Goal: Task Accomplishment & Management: Use online tool/utility

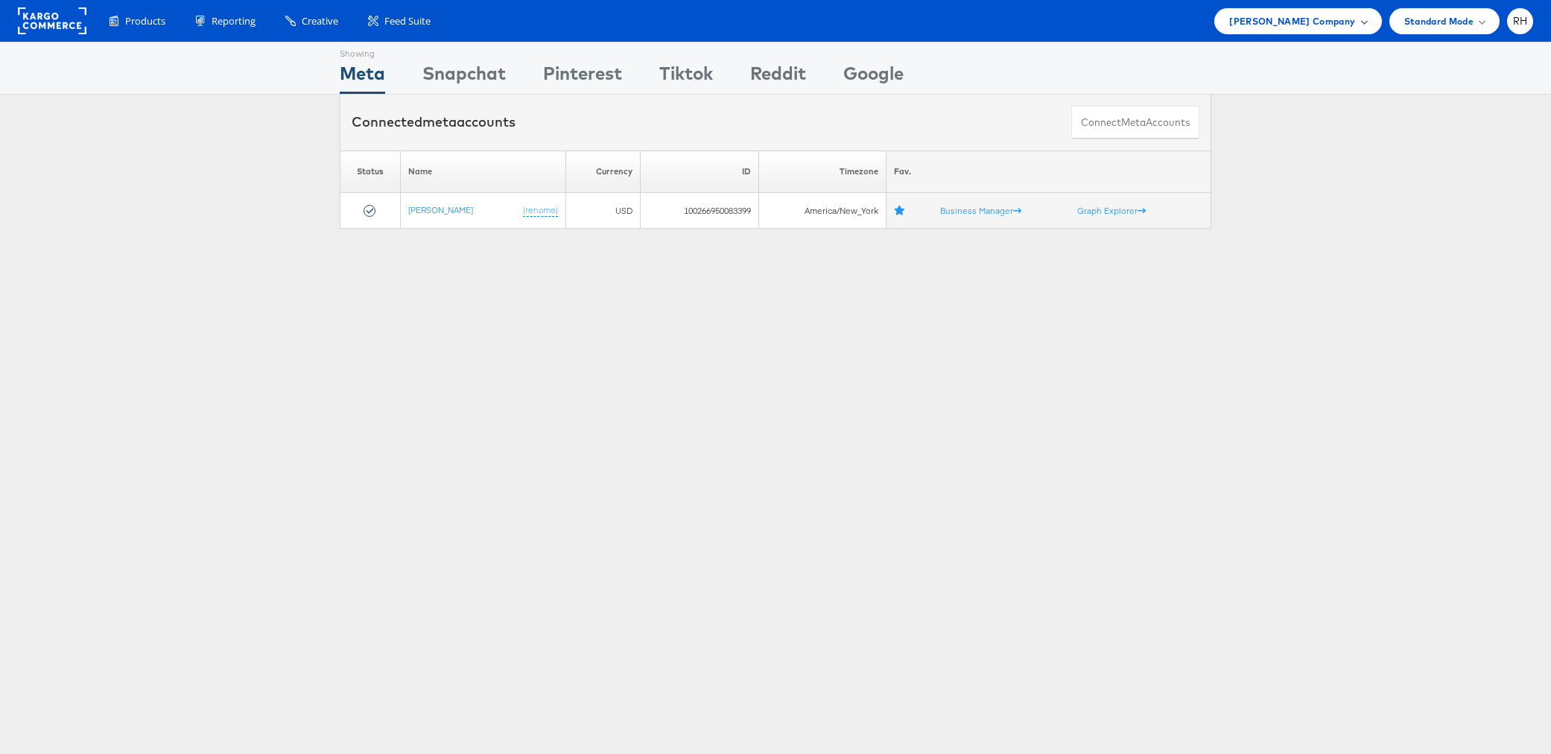
click at [1274, 25] on span "[PERSON_NAME] Company" at bounding box center [1292, 21] width 126 height 16
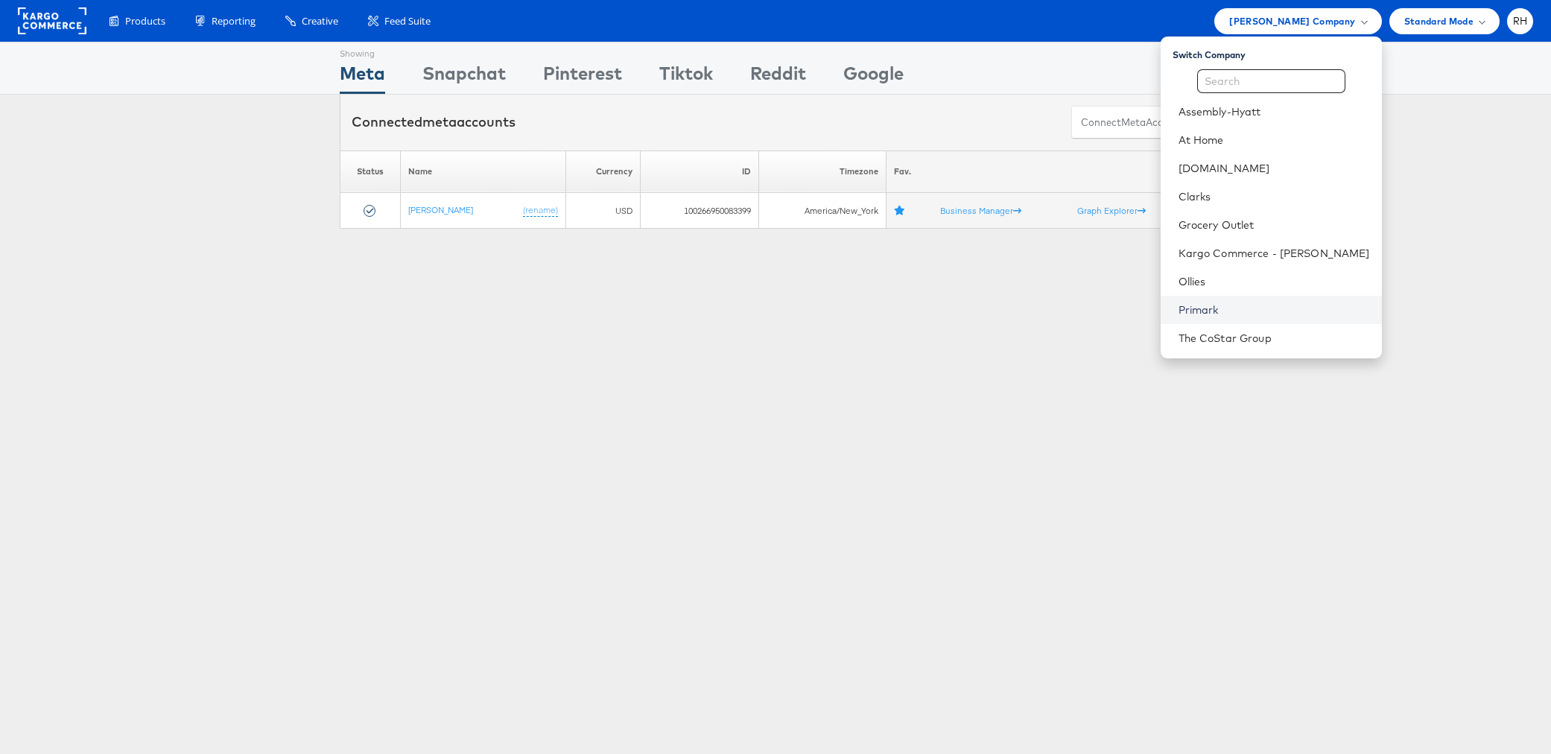
click at [1265, 312] on link "Primark" at bounding box center [1274, 309] width 191 height 15
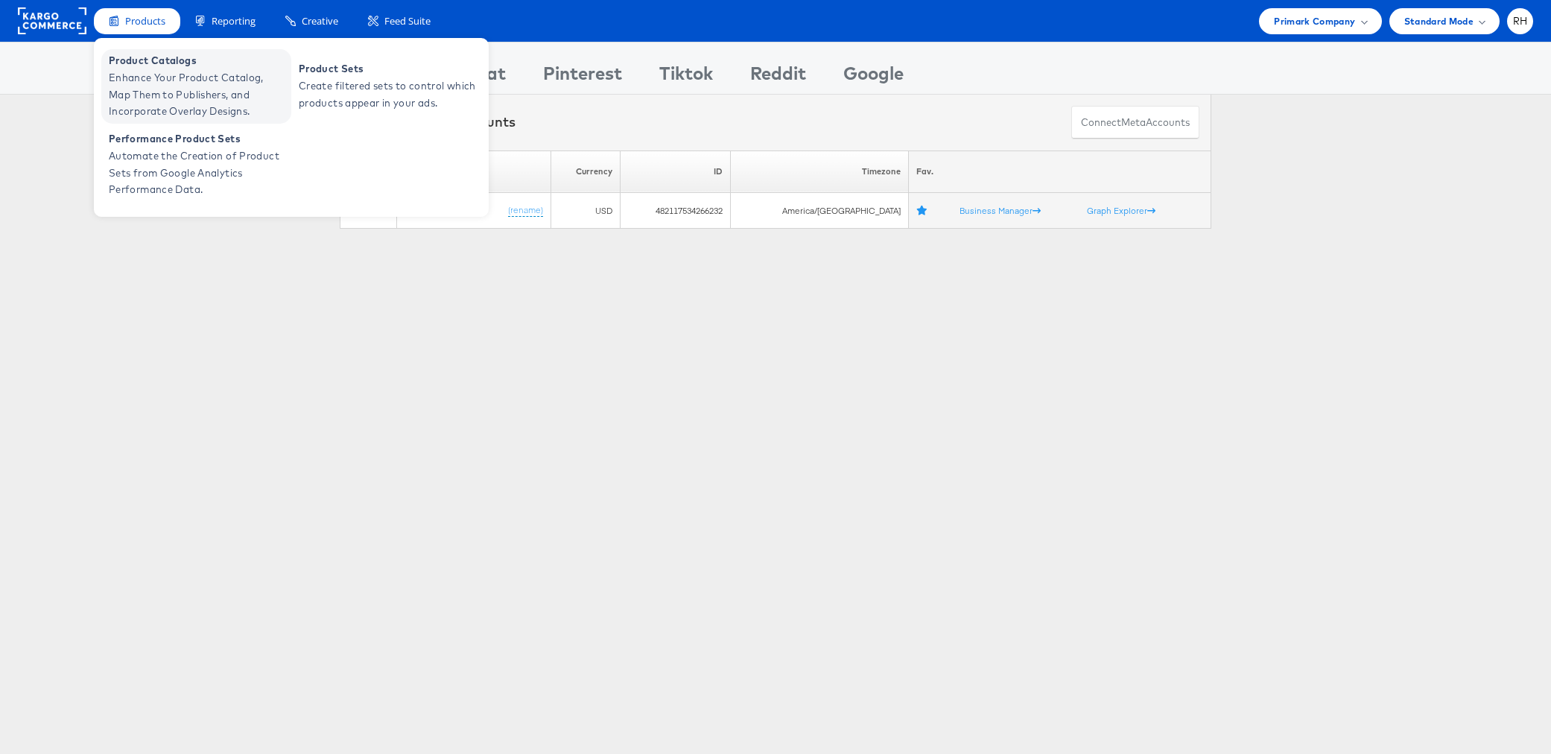
click at [161, 65] on span "Product Catalogs" at bounding box center [198, 60] width 179 height 17
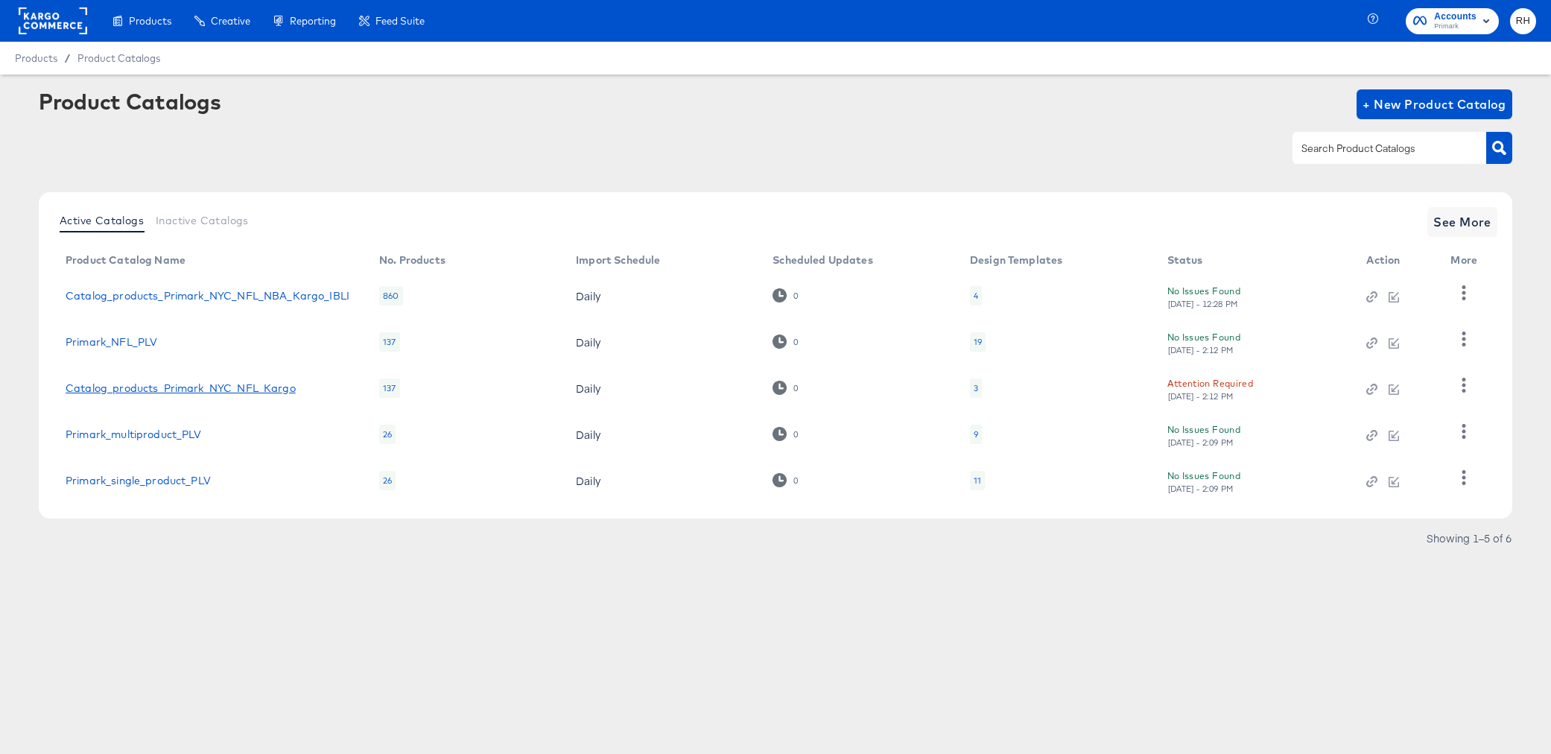
click at [247, 390] on link "Catalog_products_Primark_NYC_NFL_Kargo" at bounding box center [181, 388] width 230 height 12
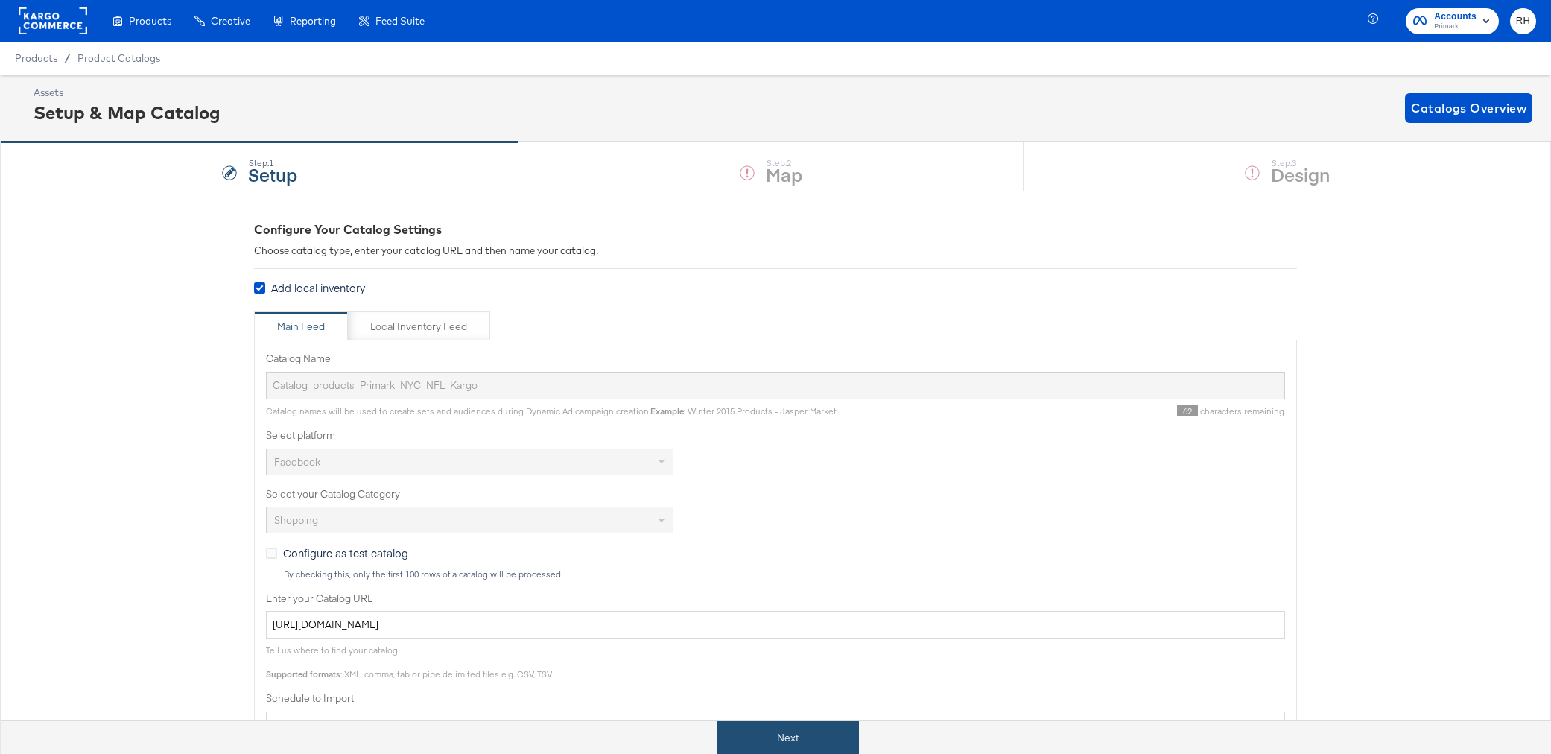
click at [830, 737] on button "Next" at bounding box center [788, 738] width 142 height 34
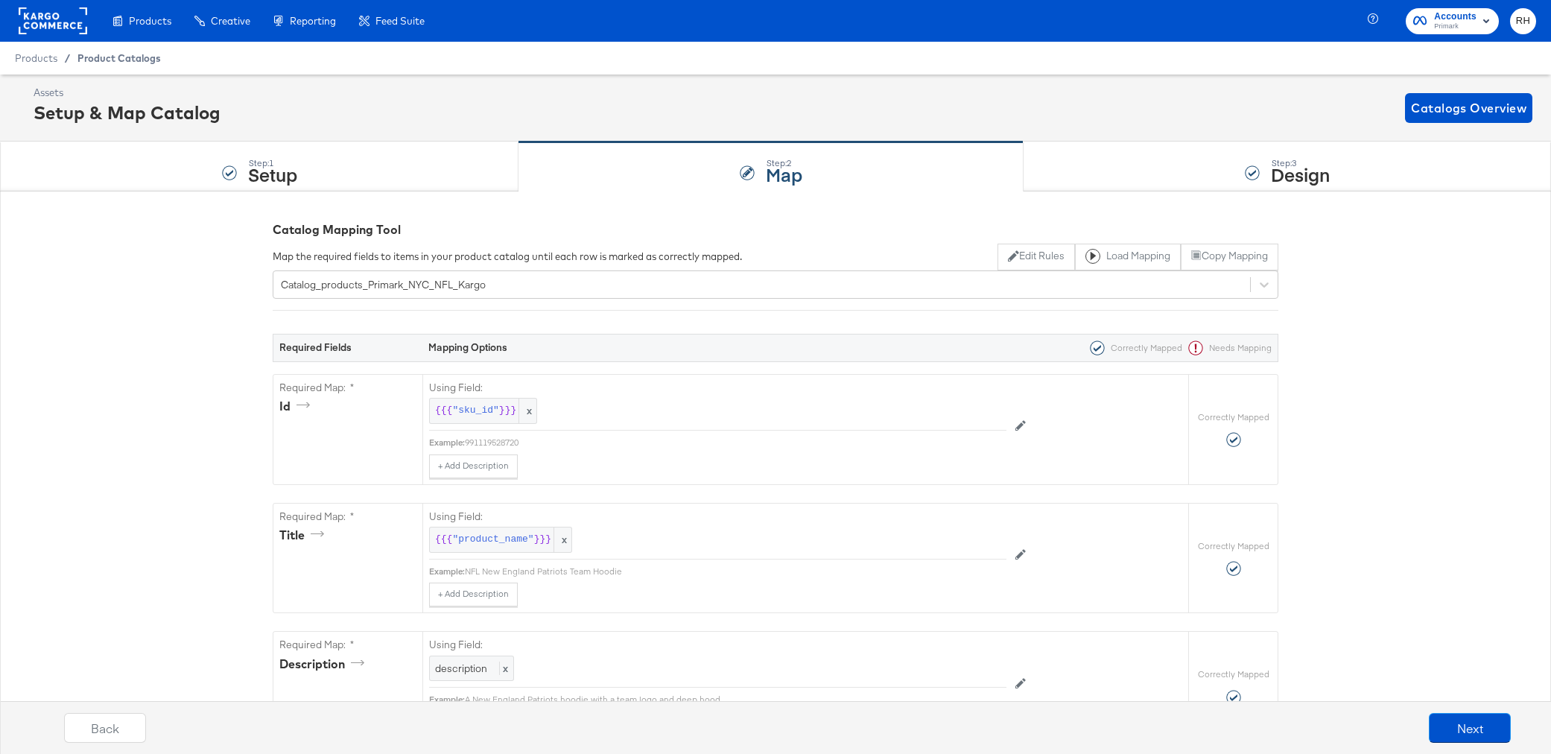
click at [143, 56] on span "Product Catalogs" at bounding box center [118, 58] width 83 height 12
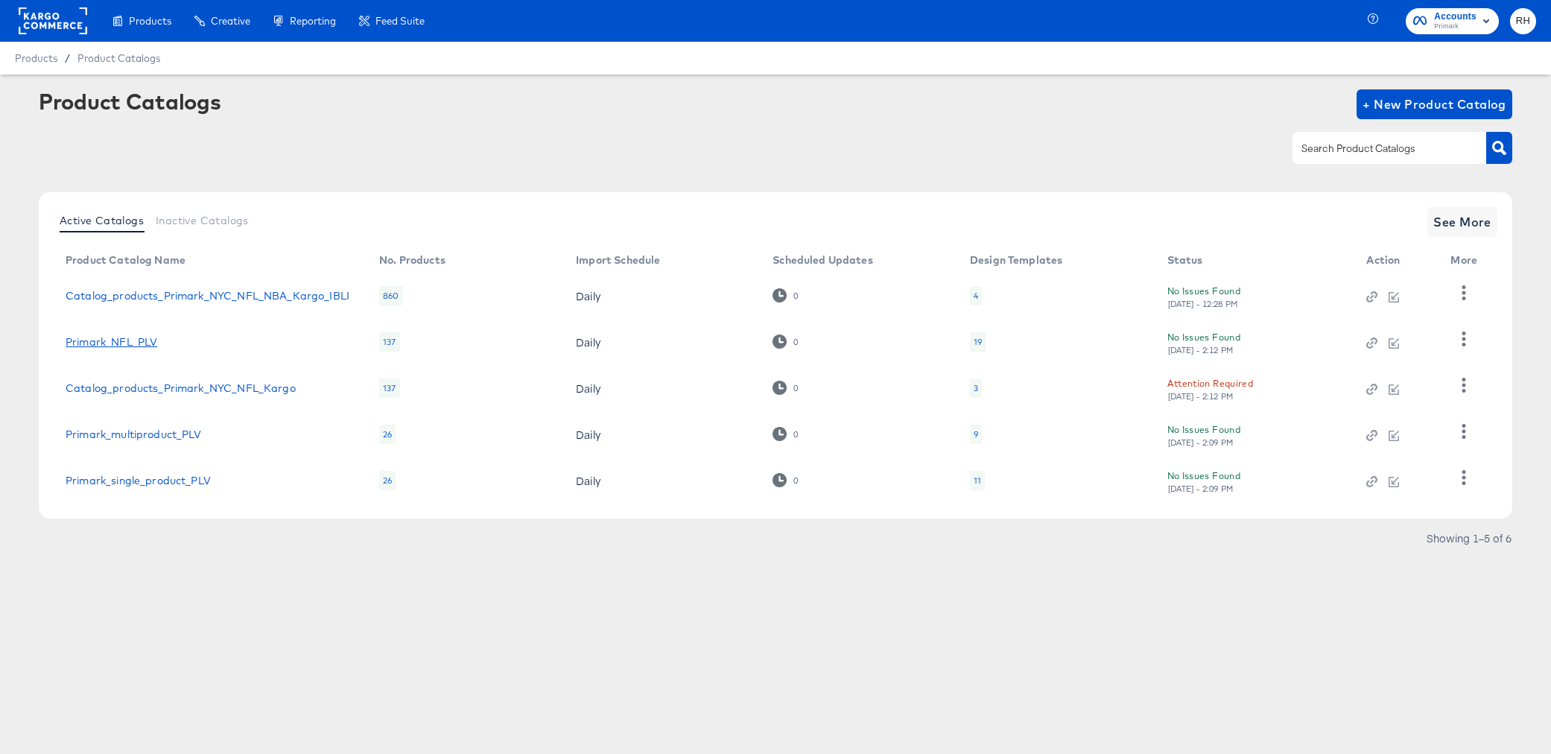
click at [129, 345] on link "Primark_NFL_PLV" at bounding box center [112, 342] width 92 height 12
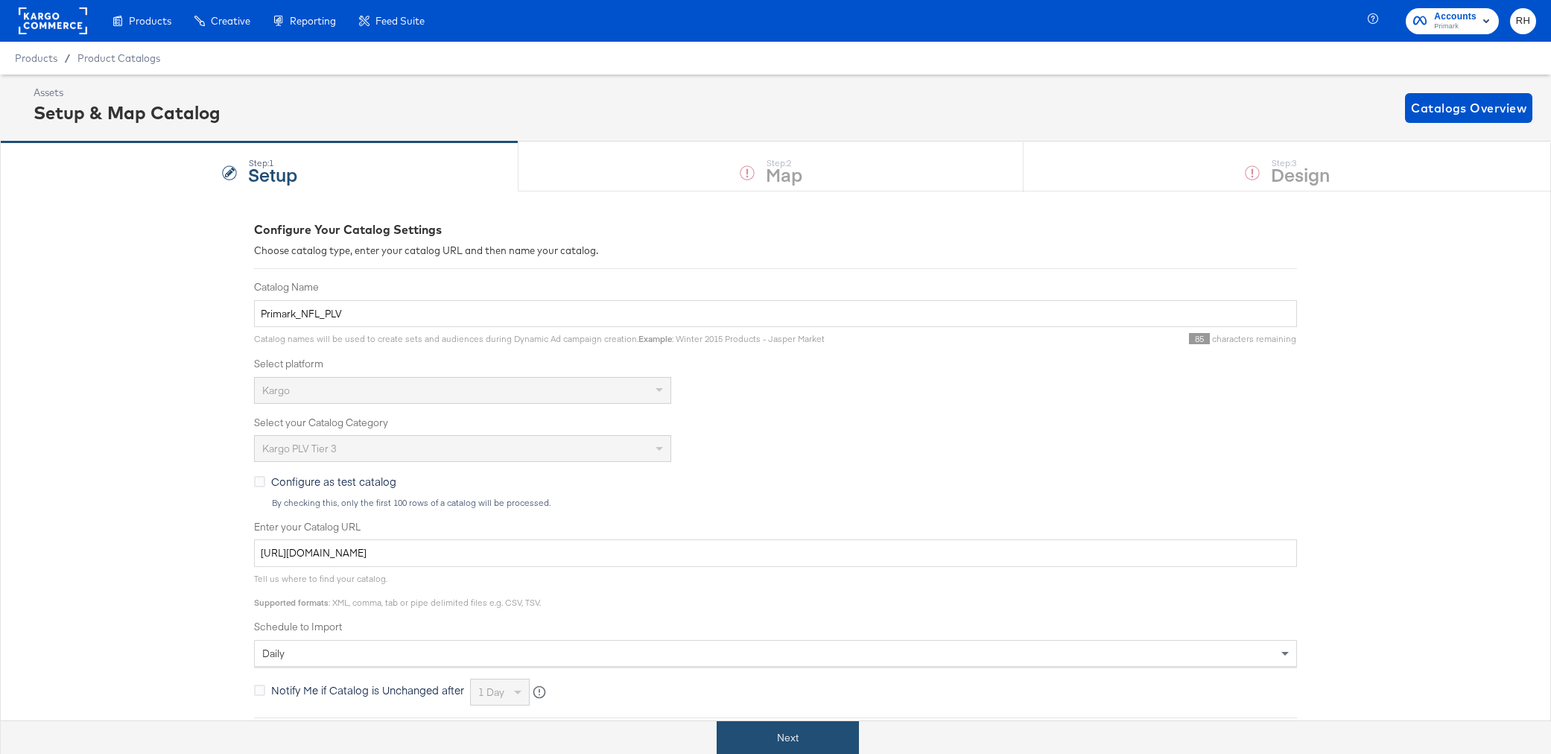
click at [752, 737] on button "Next" at bounding box center [788, 738] width 142 height 34
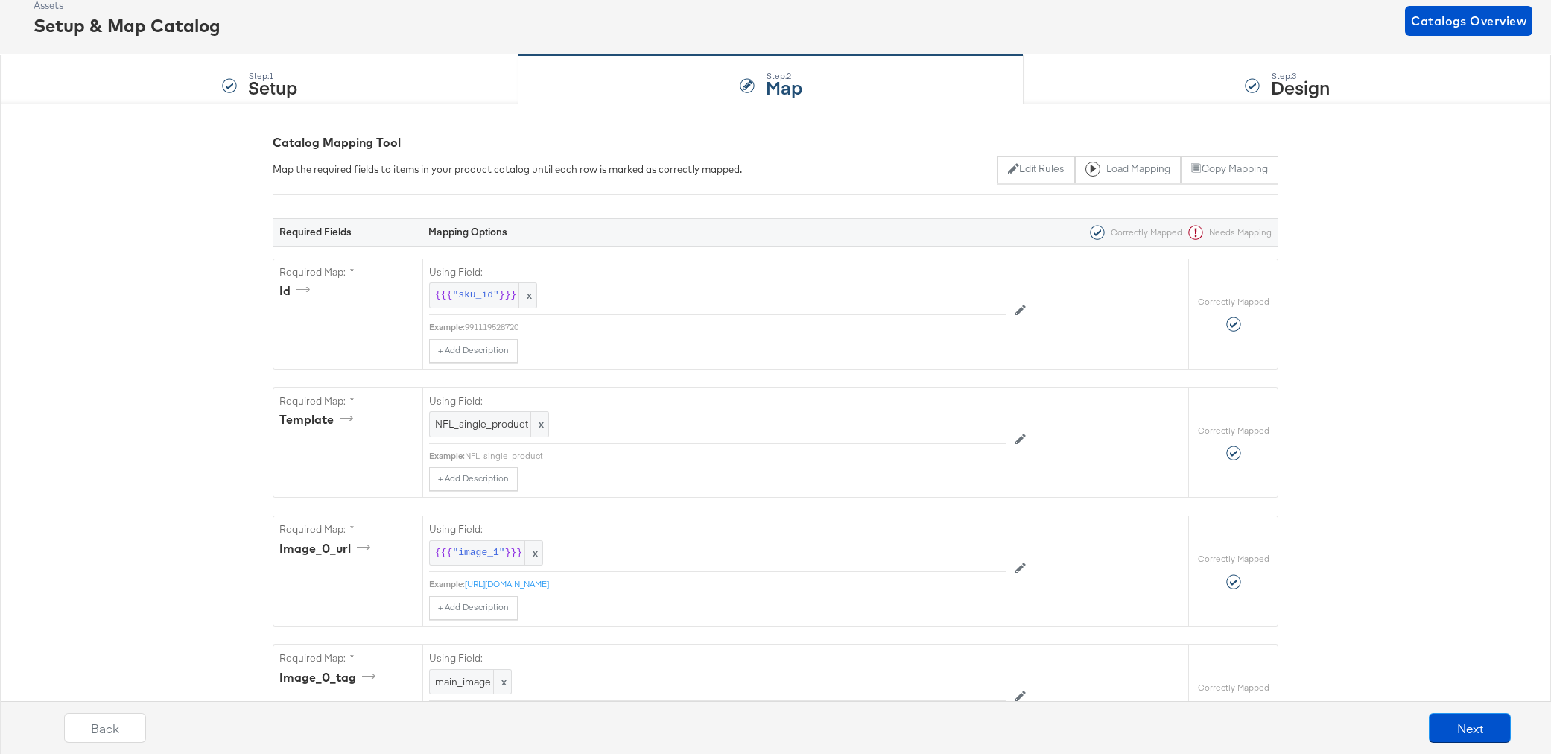
scroll to position [247, 0]
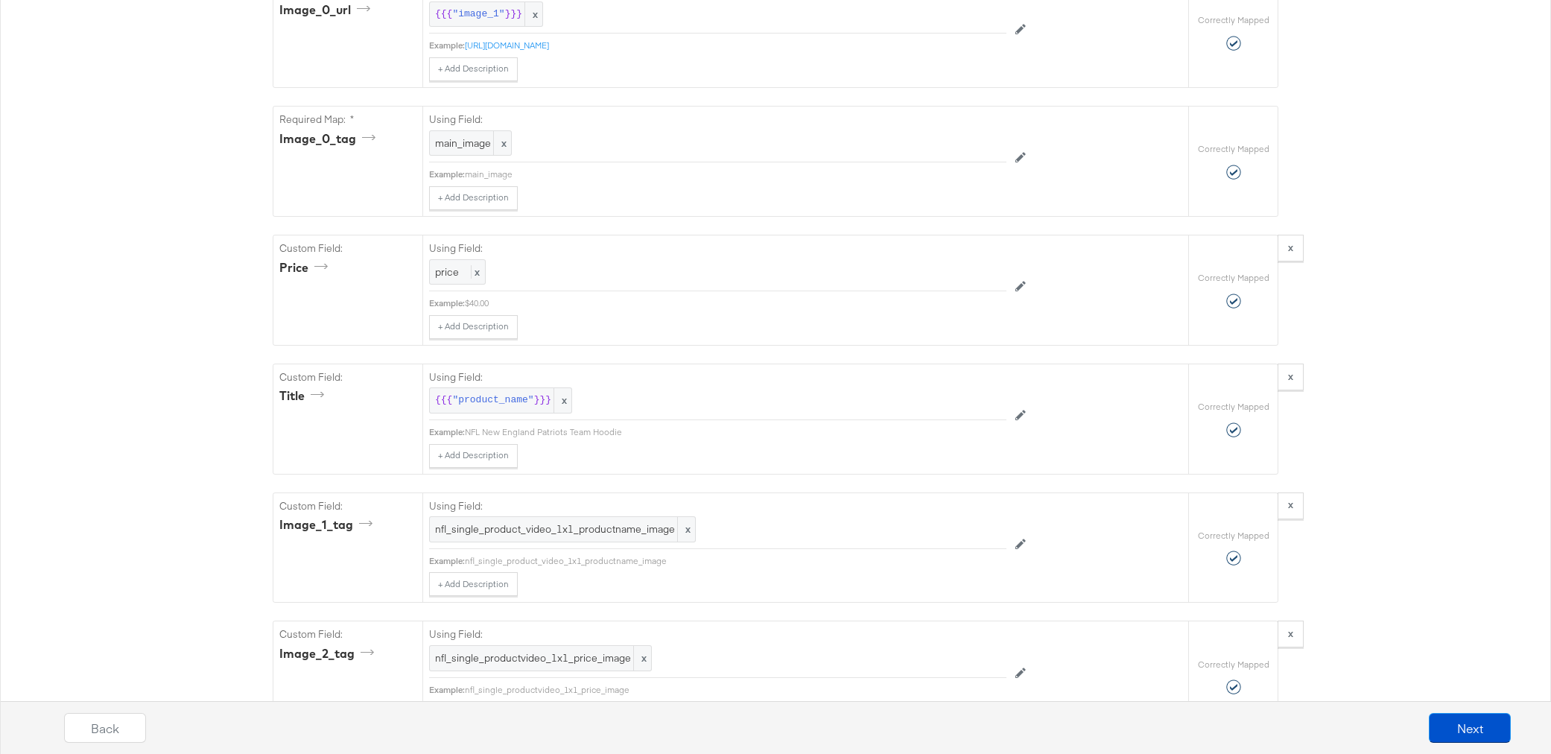
scroll to position [0, 0]
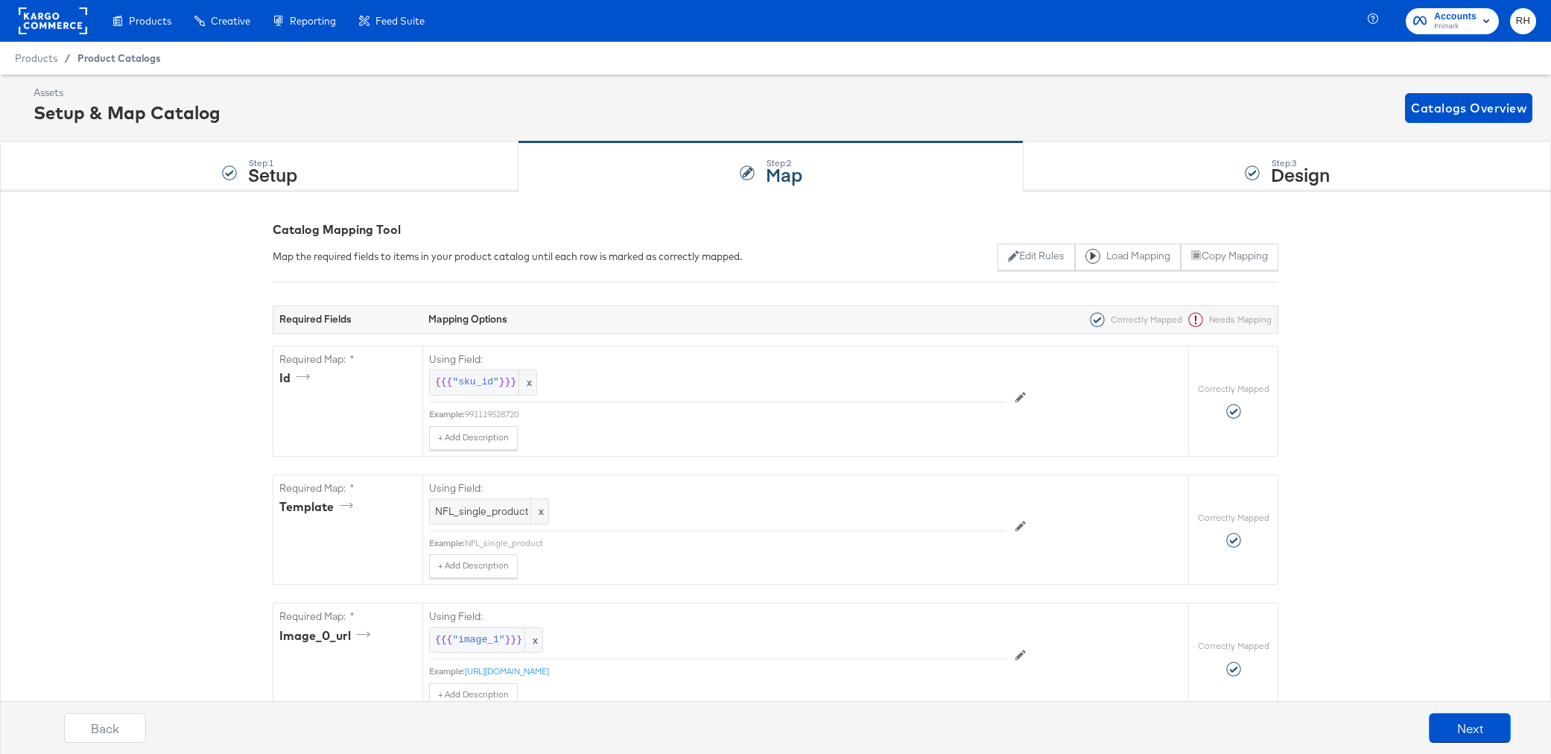
click at [136, 63] on span "Product Catalogs" at bounding box center [118, 58] width 83 height 12
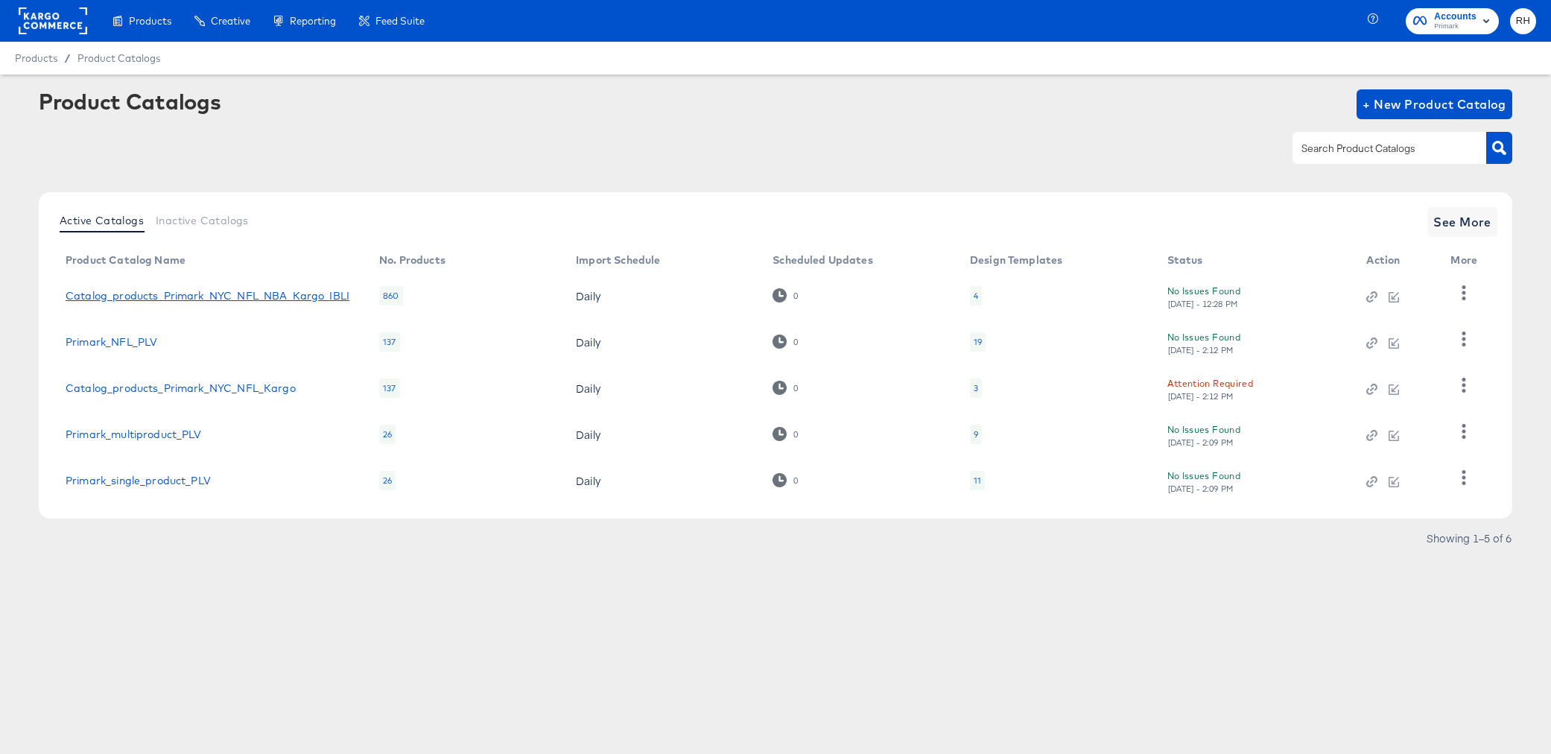
click at [146, 296] on link "Catalog_products_Primark_NYC_NFL_NBA_Kargo_IBLI" at bounding box center [208, 296] width 284 height 12
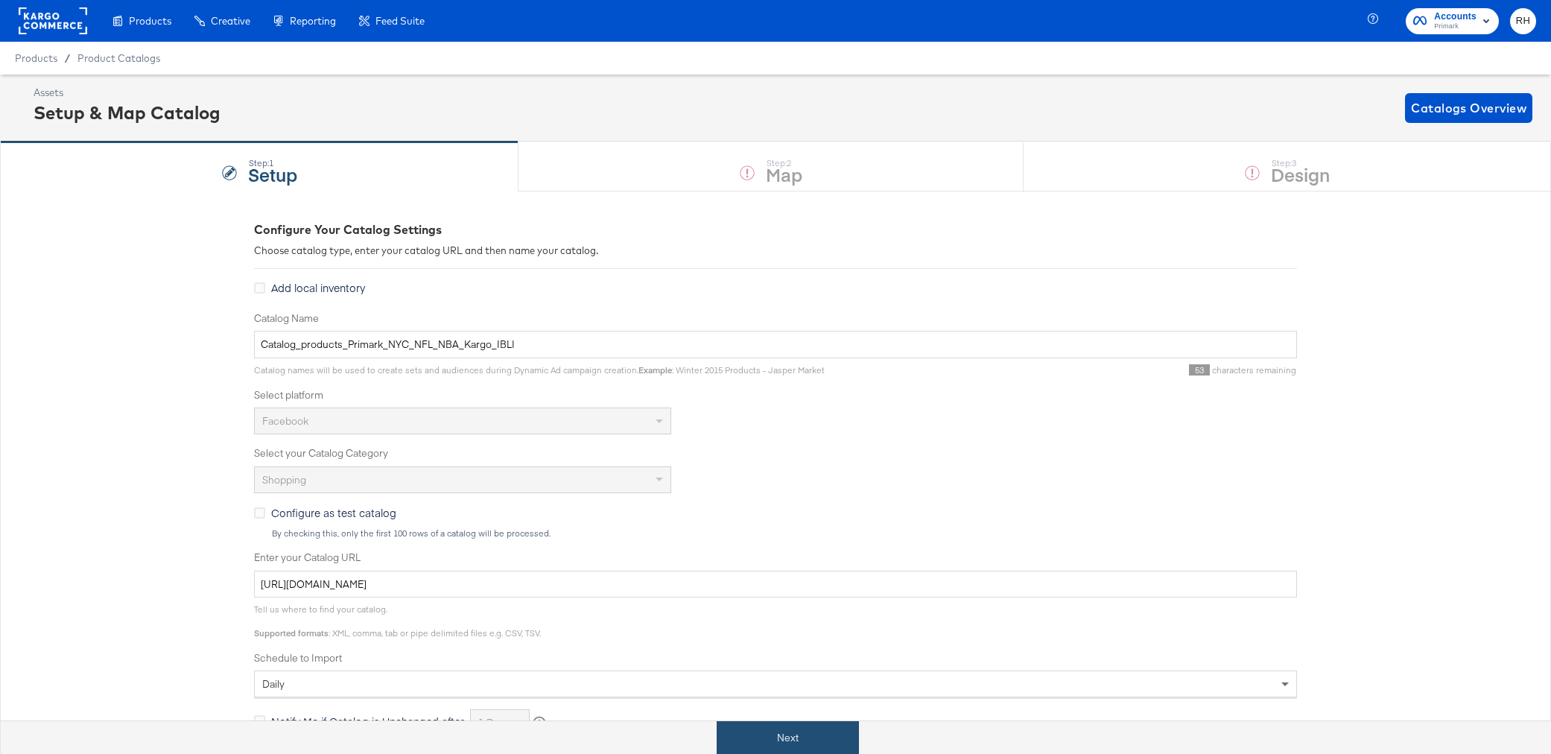
click at [753, 734] on button "Next" at bounding box center [788, 738] width 142 height 34
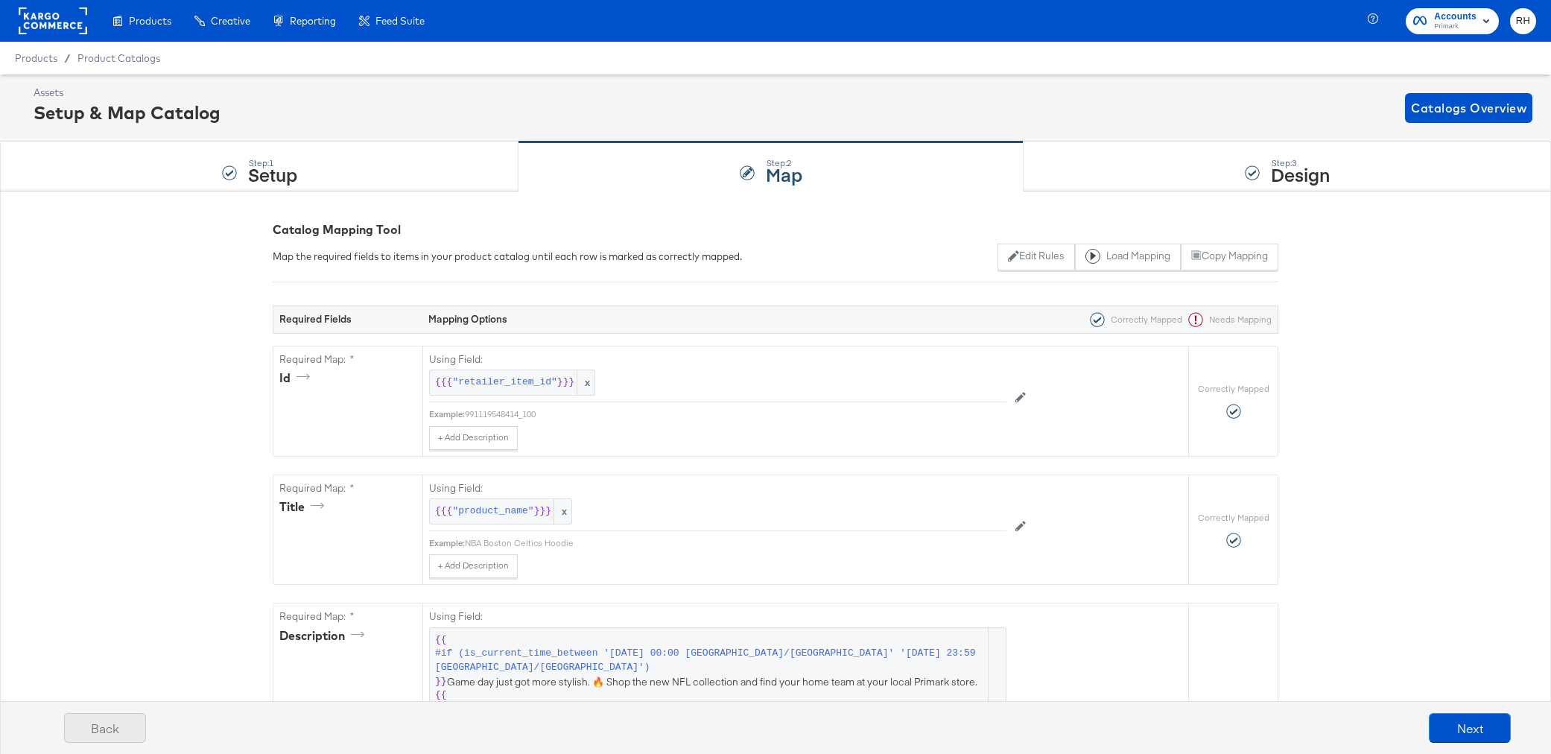
click at [110, 725] on button "Back" at bounding box center [105, 728] width 82 height 30
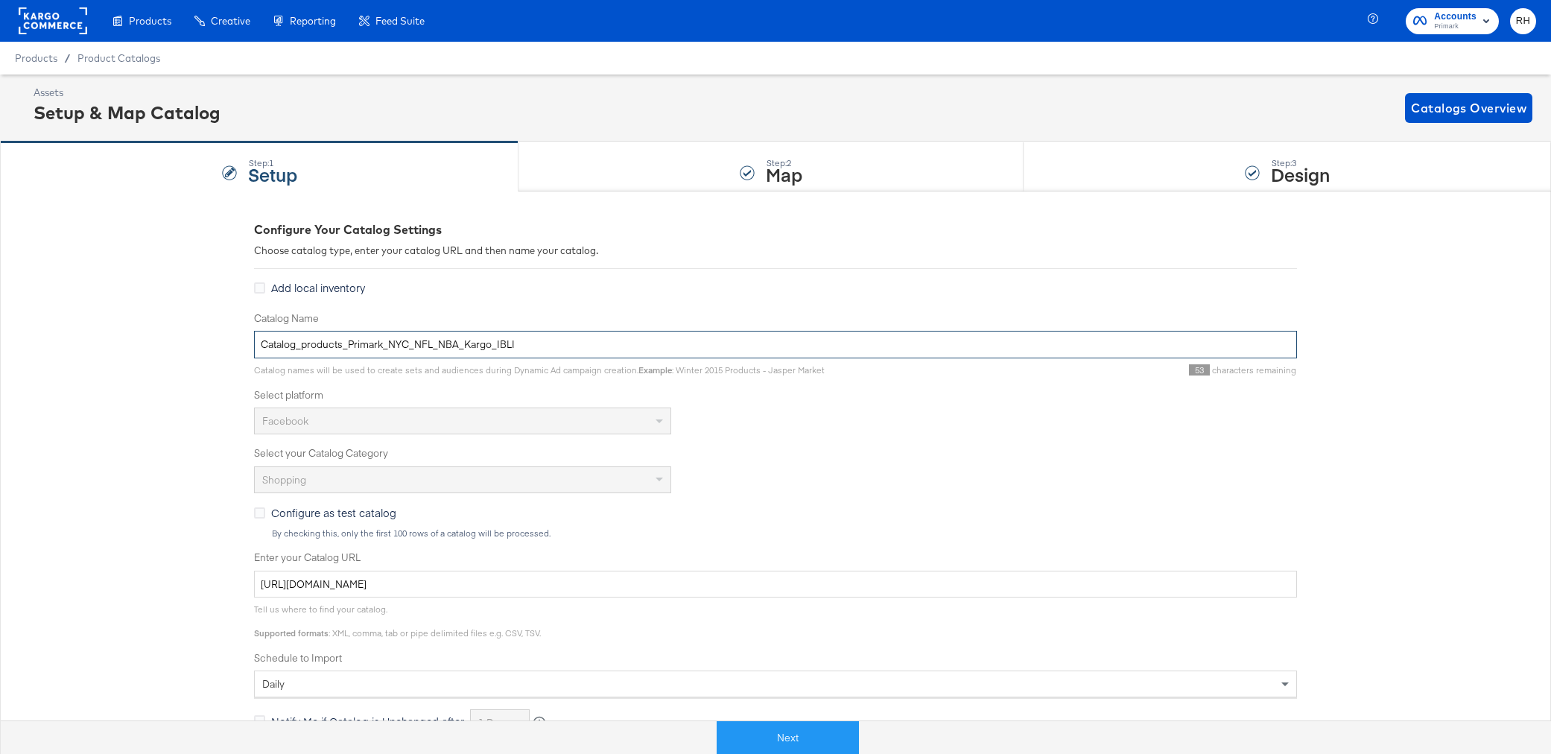
click at [421, 349] on input "Catalog_products_Primark_NYC_NFL_NBA_Kargo_IBLI" at bounding box center [775, 345] width 1043 height 28
click at [737, 723] on button "Next" at bounding box center [788, 738] width 142 height 34
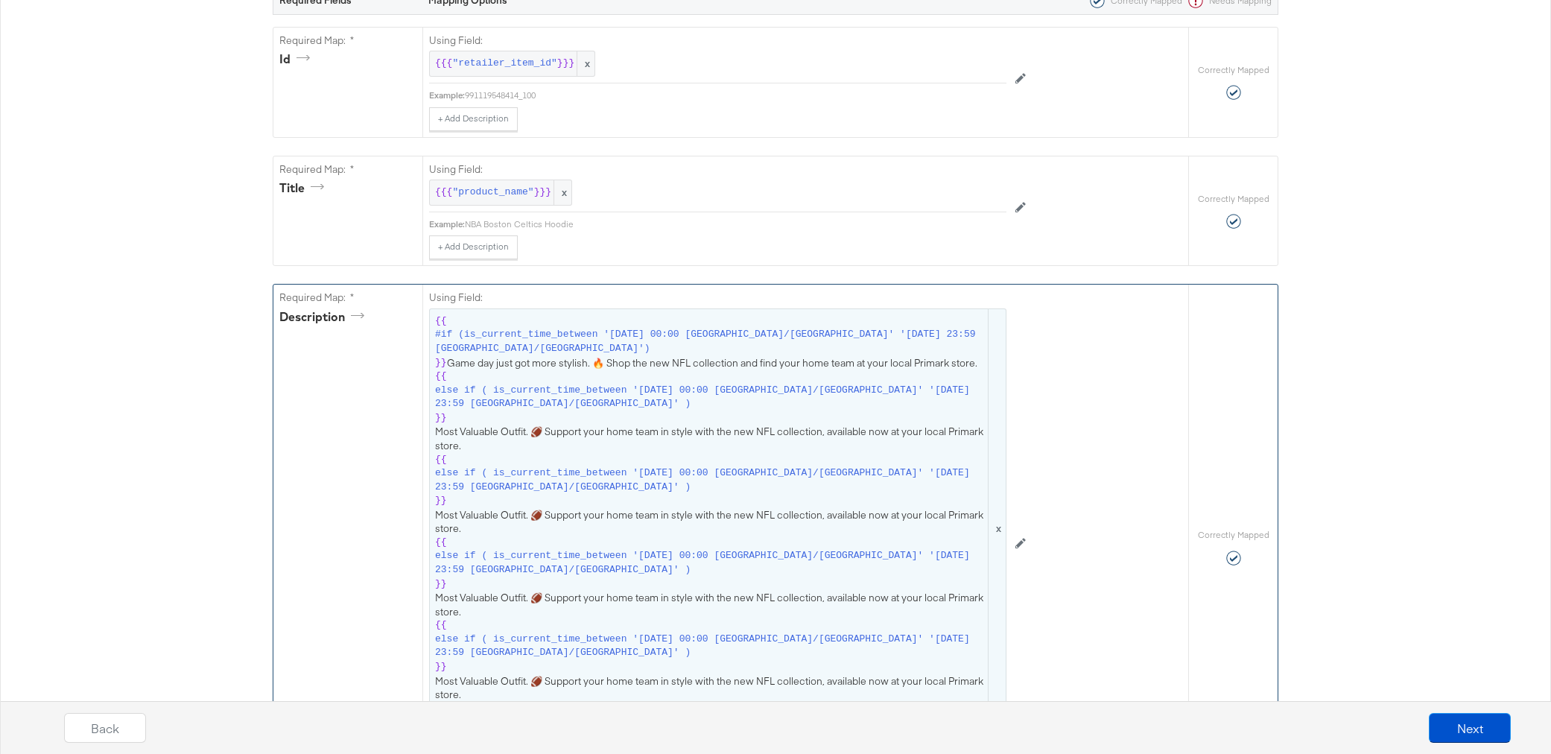
scroll to position [338, 0]
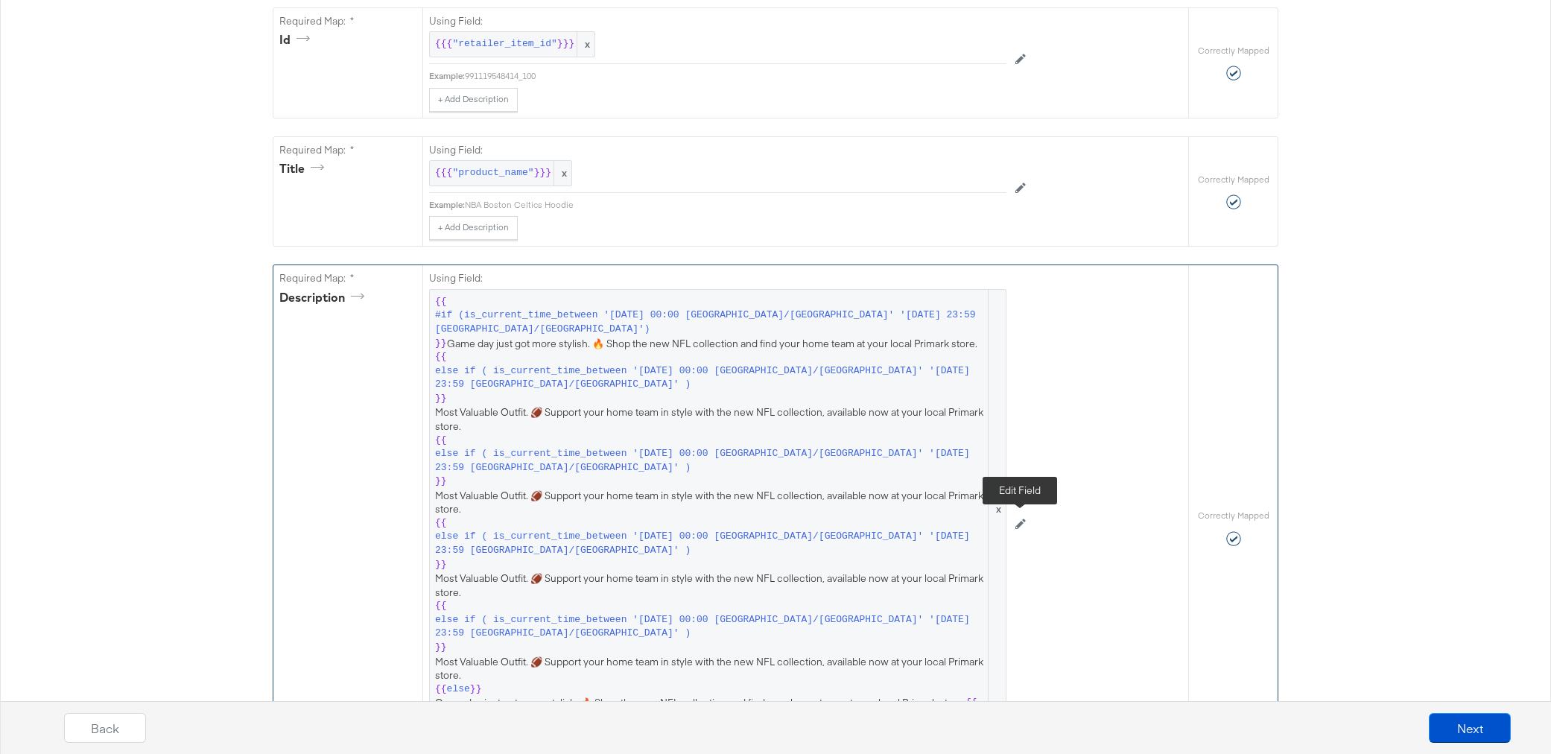
click at [1018, 523] on icon at bounding box center [1020, 524] width 10 height 10
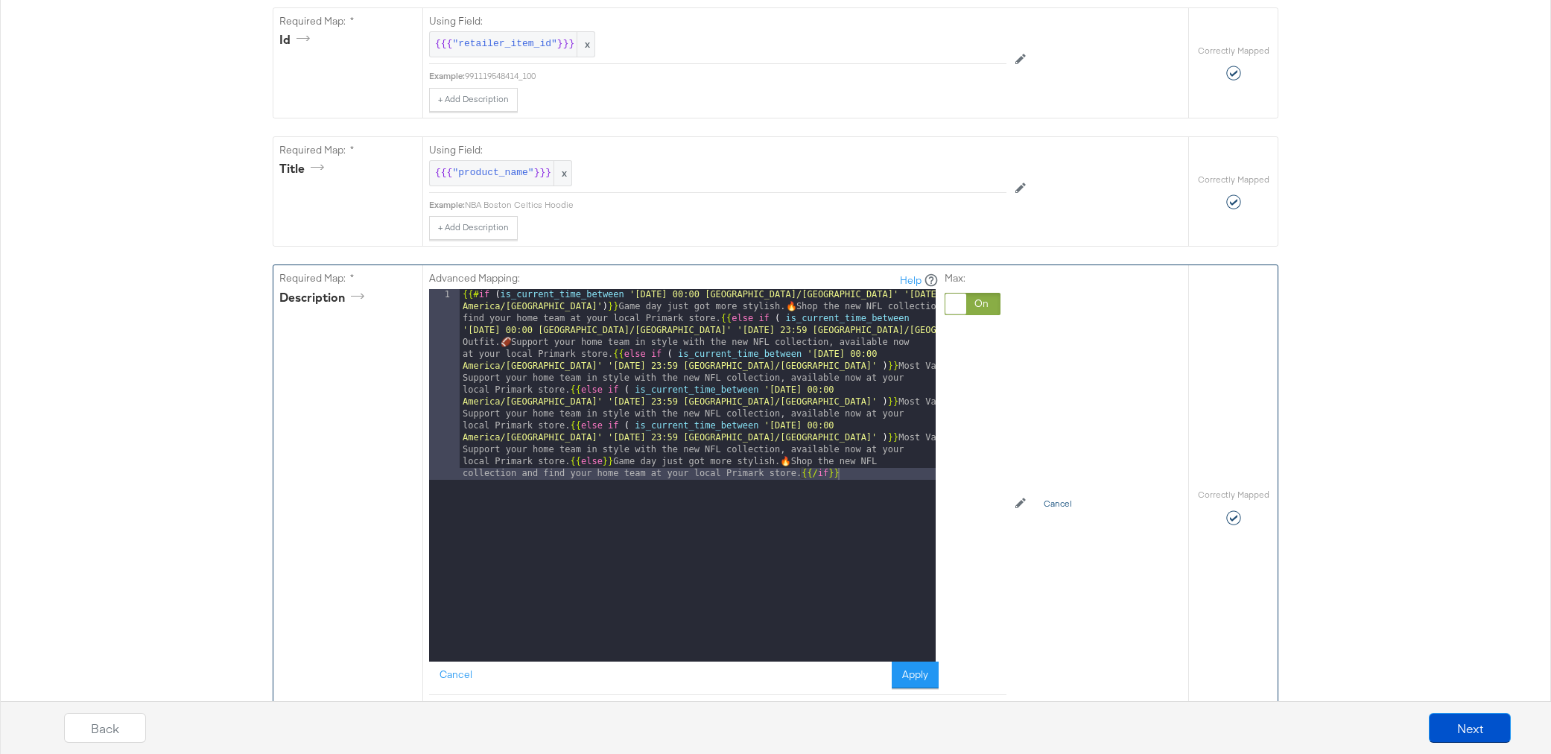
click at [1051, 504] on button "Cancel" at bounding box center [1058, 504] width 46 height 24
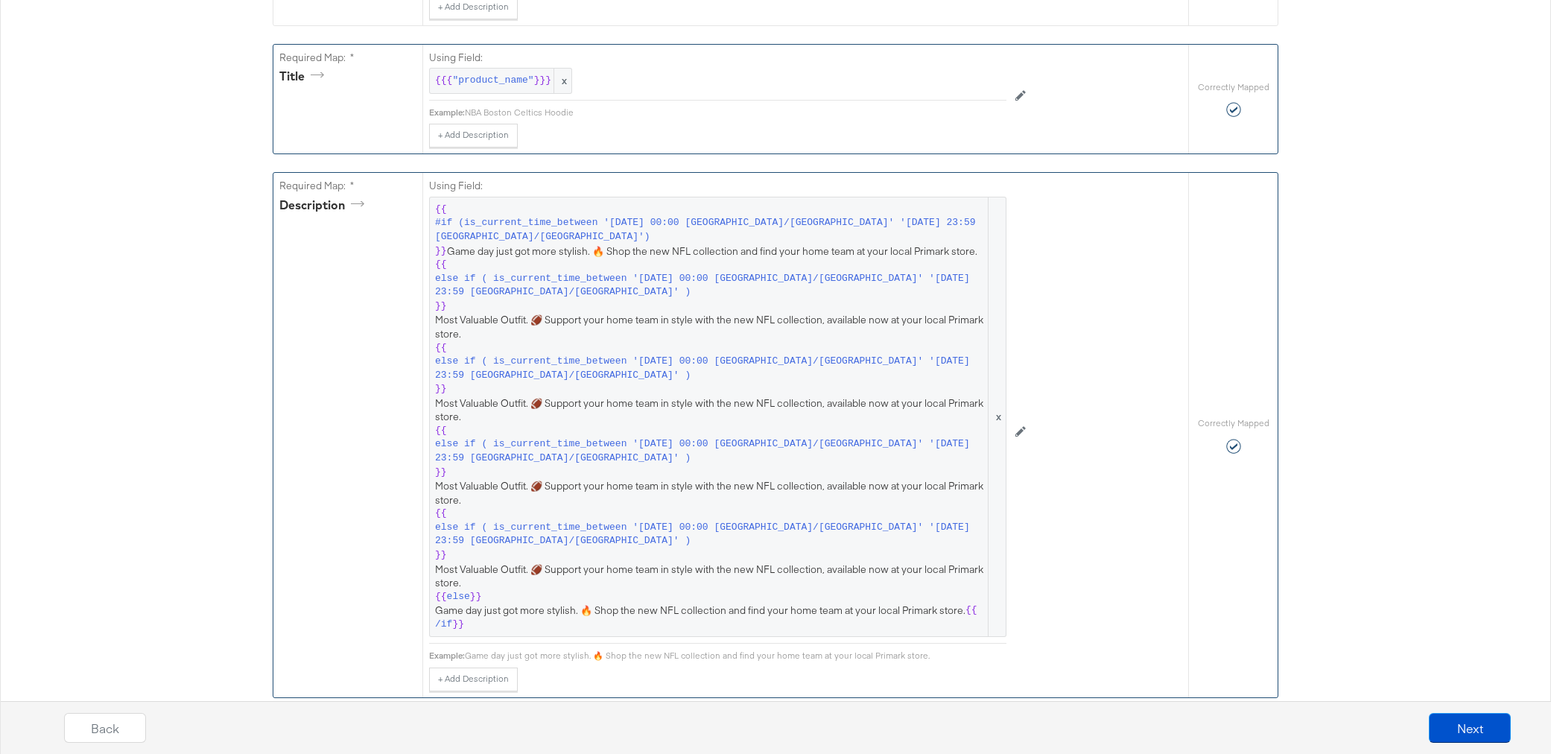
scroll to position [432, 0]
